Goal: Transaction & Acquisition: Book appointment/travel/reservation

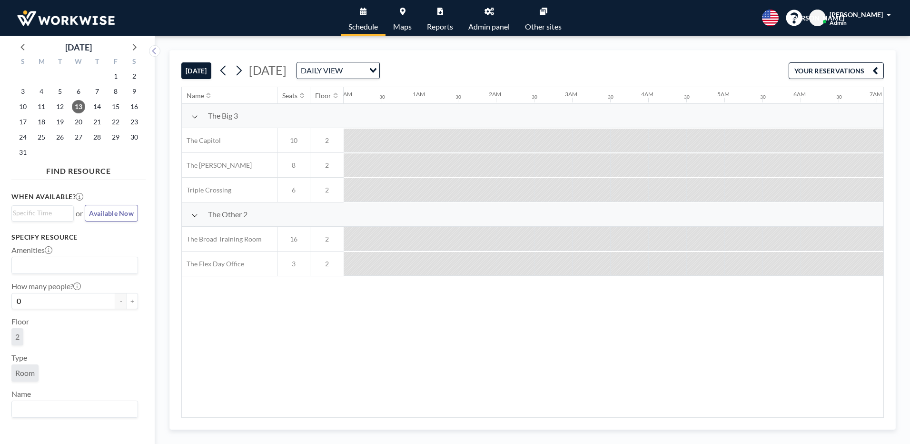
scroll to position [0, 571]
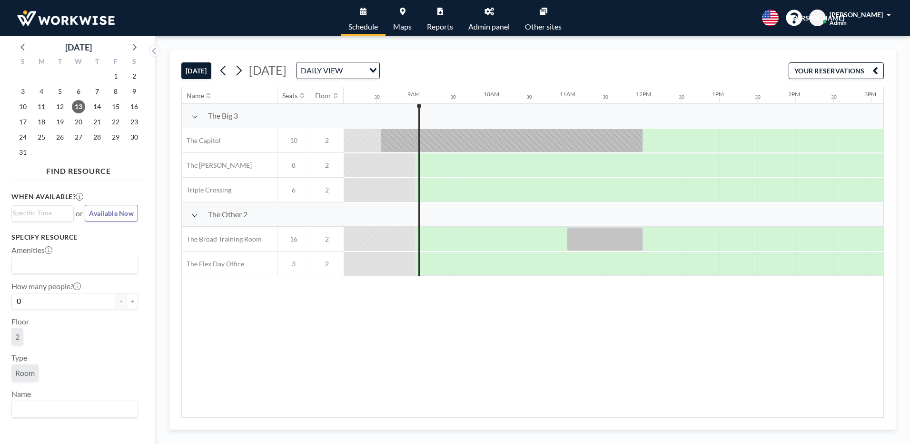
scroll to position [0, 647]
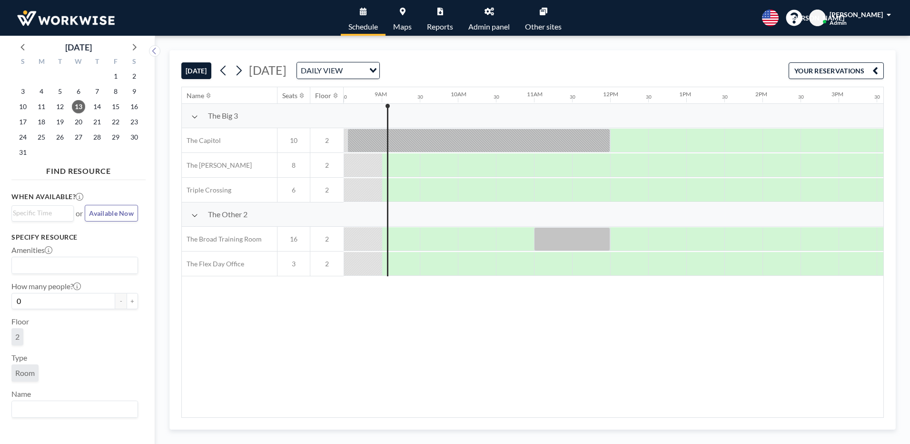
click at [679, 366] on div "Name Seats Floor 12AM 30 1AM 30 2AM 30 3AM 30 4AM 30 5AM 30 6AM 30 7AM 30 8AM 3…" at bounding box center [533, 252] width 702 height 330
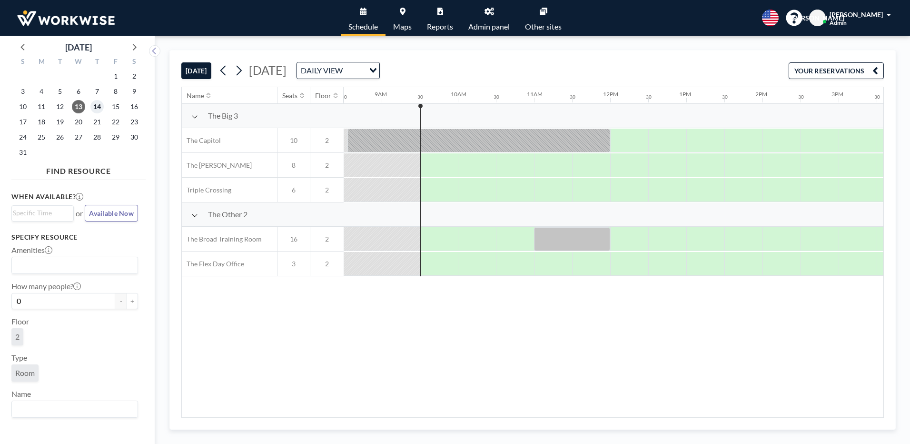
click at [100, 108] on span "14" at bounding box center [96, 106] width 13 height 13
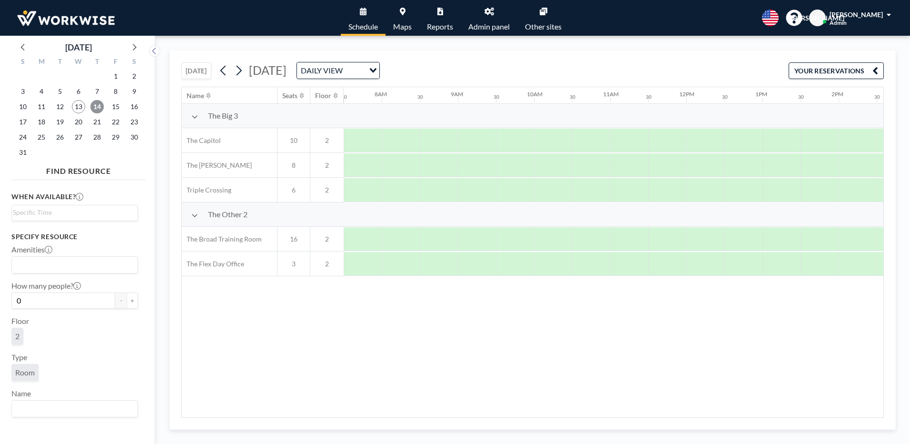
scroll to position [0, 0]
click at [56, 122] on span "19" at bounding box center [59, 121] width 13 height 13
click at [79, 123] on span "20" at bounding box center [78, 121] width 13 height 13
click at [490, 10] on icon at bounding box center [490, 12] width 10 height 8
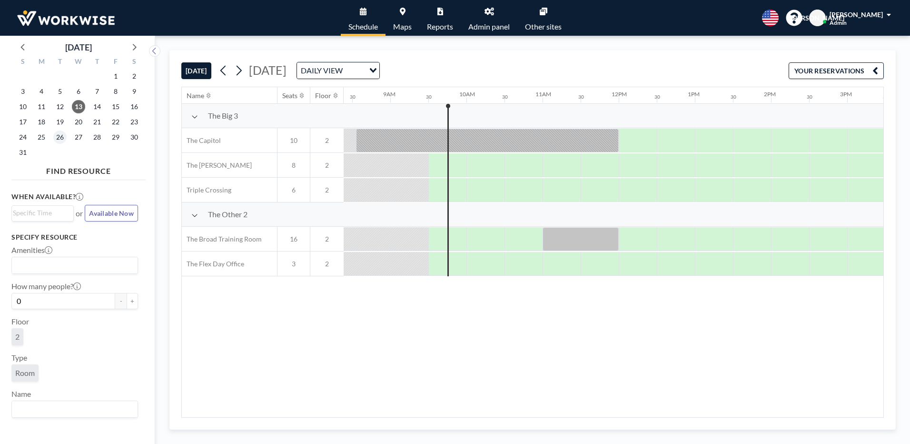
scroll to position [0, 685]
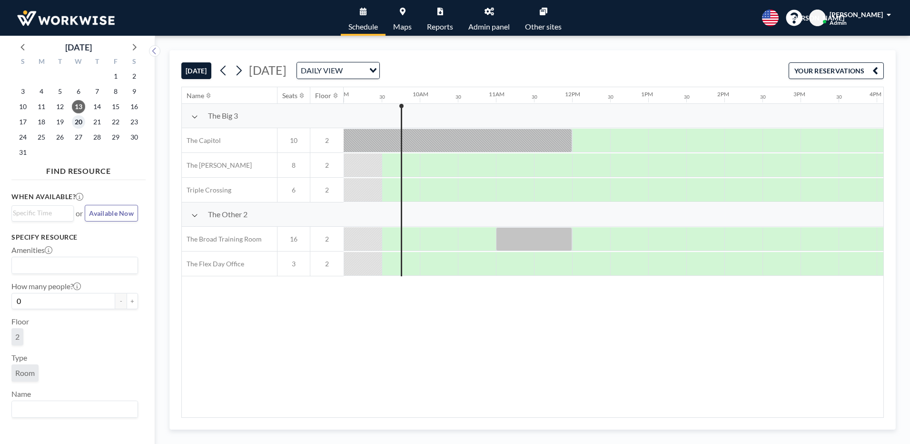
click at [80, 121] on span "20" at bounding box center [78, 121] width 13 height 13
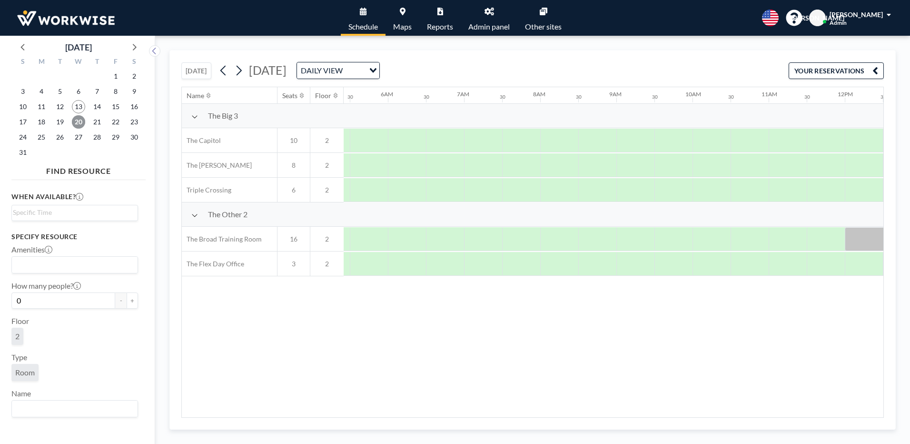
scroll to position [0, 571]
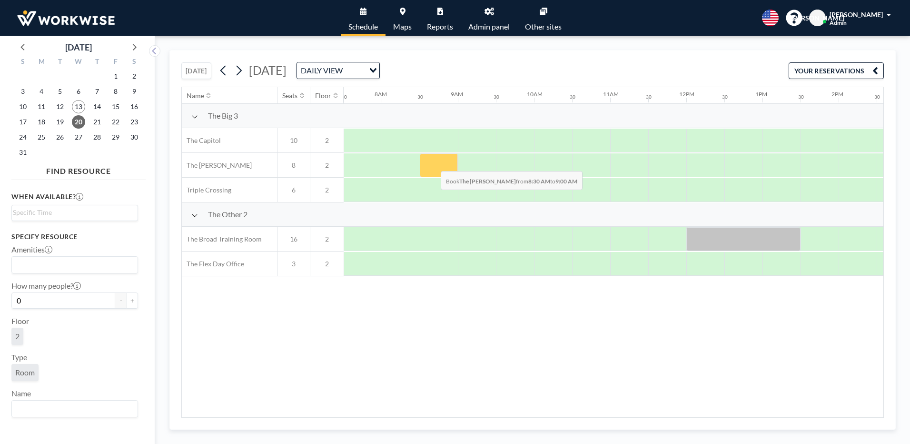
click at [433, 164] on div at bounding box center [439, 165] width 38 height 24
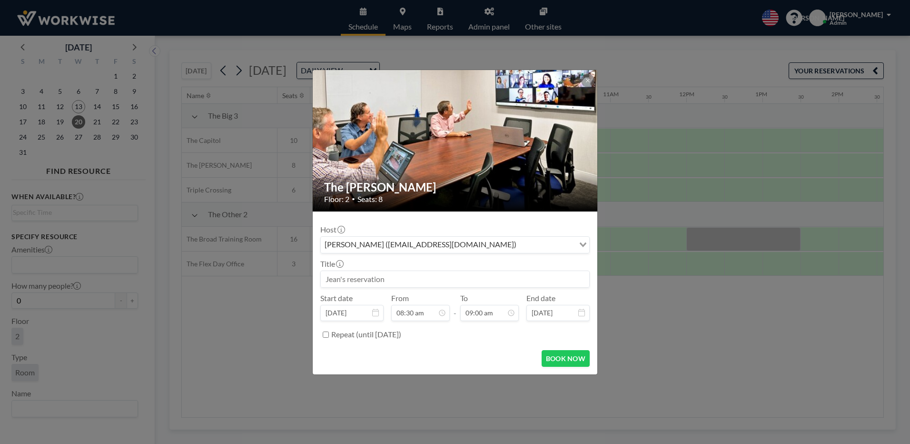
click at [526, 251] on div "[PERSON_NAME] ([EMAIL_ADDRESS][DOMAIN_NAME]) Loading..." at bounding box center [455, 245] width 268 height 16
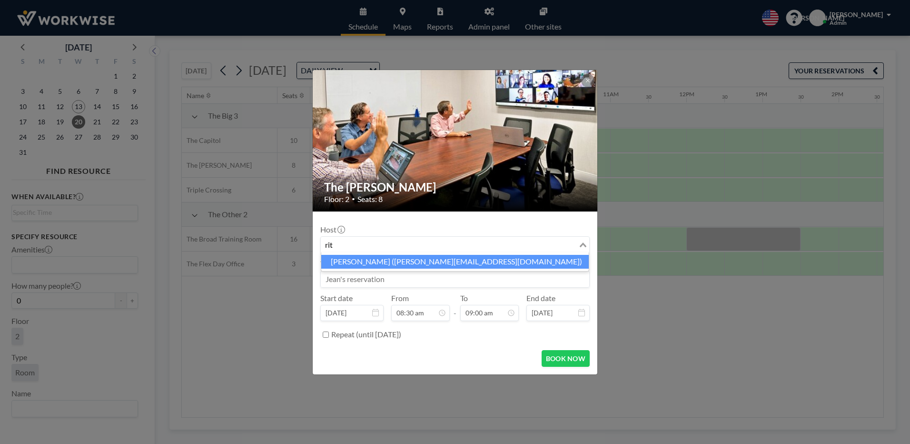
click at [357, 259] on li "[PERSON_NAME] ([PERSON_NAME][EMAIL_ADDRESS][DOMAIN_NAME])" at bounding box center [455, 262] width 268 height 14
type input "rit"
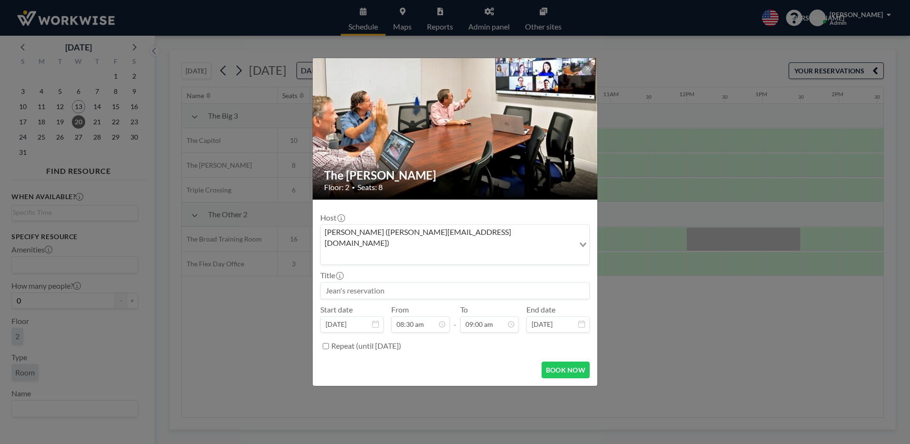
click at [367, 282] on input at bounding box center [455, 290] width 268 height 16
type input "r"
type input "Rohit reservation"
click at [512, 320] on icon at bounding box center [511, 324] width 8 height 8
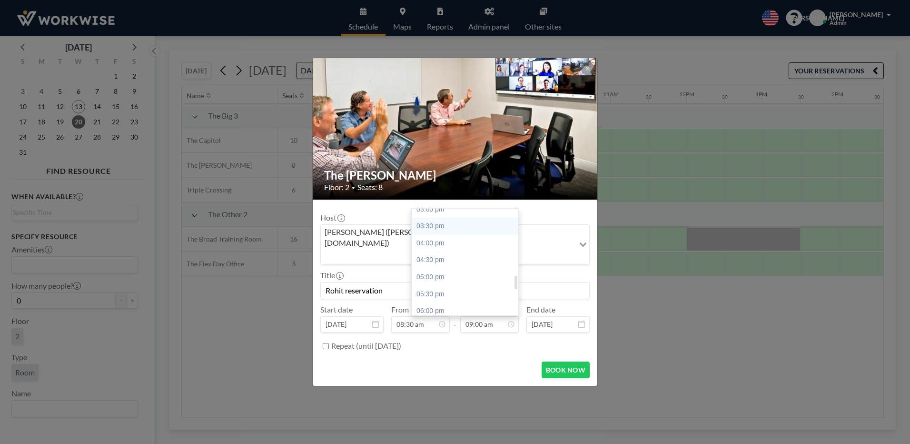
scroll to position [468, 0]
click at [433, 232] on div "02:30 pm" at bounding box center [467, 239] width 111 height 17
type input "02:30 pm"
click at [565, 361] on button "BOOK NOW" at bounding box center [566, 369] width 48 height 17
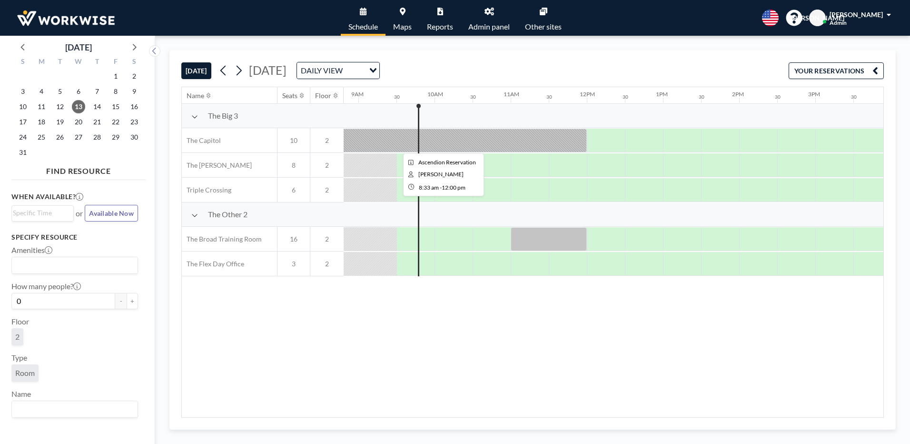
scroll to position [0, 685]
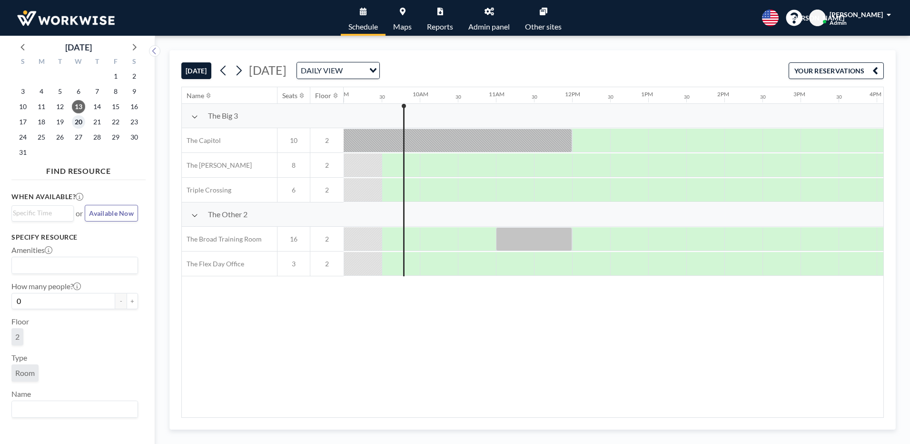
click at [75, 124] on span "20" at bounding box center [78, 121] width 13 height 13
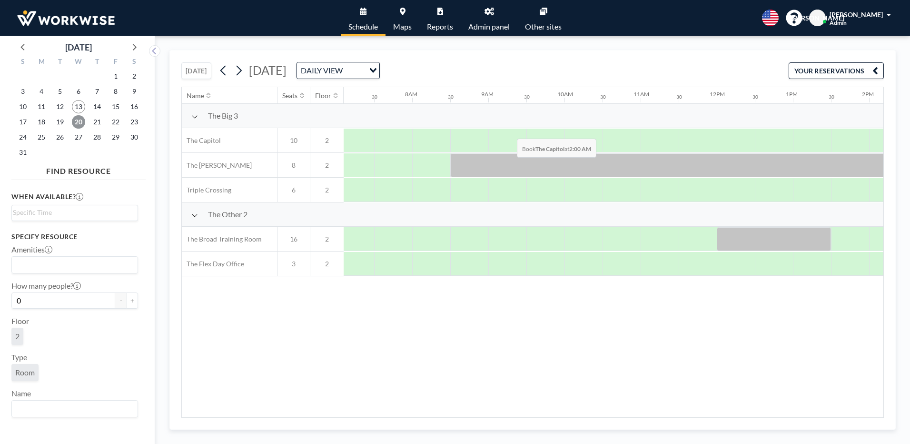
scroll to position [0, 571]
